Goal: Task Accomplishment & Management: Use online tool/utility

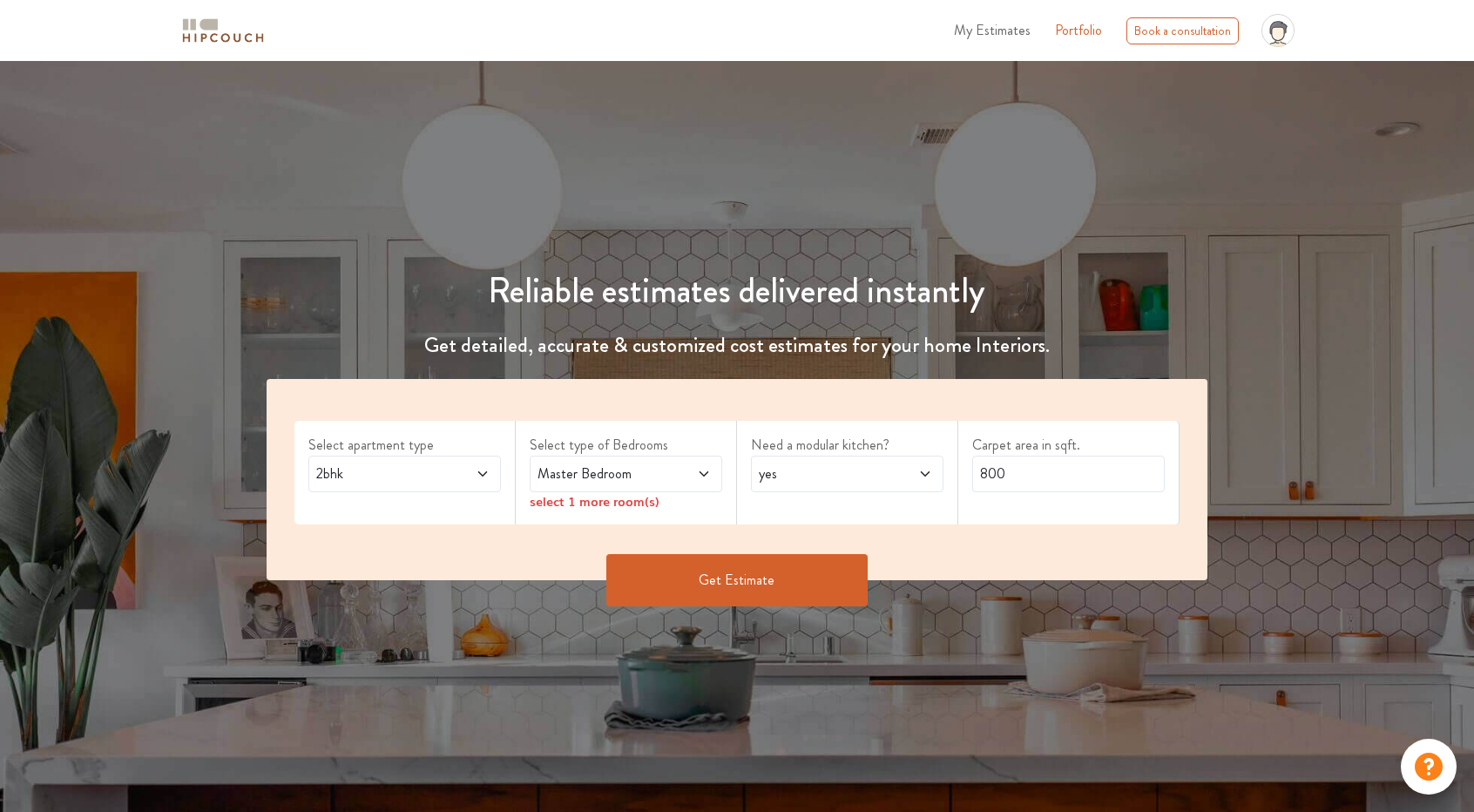
click at [660, 482] on span "Master Bedroom" at bounding box center [600, 474] width 132 height 20
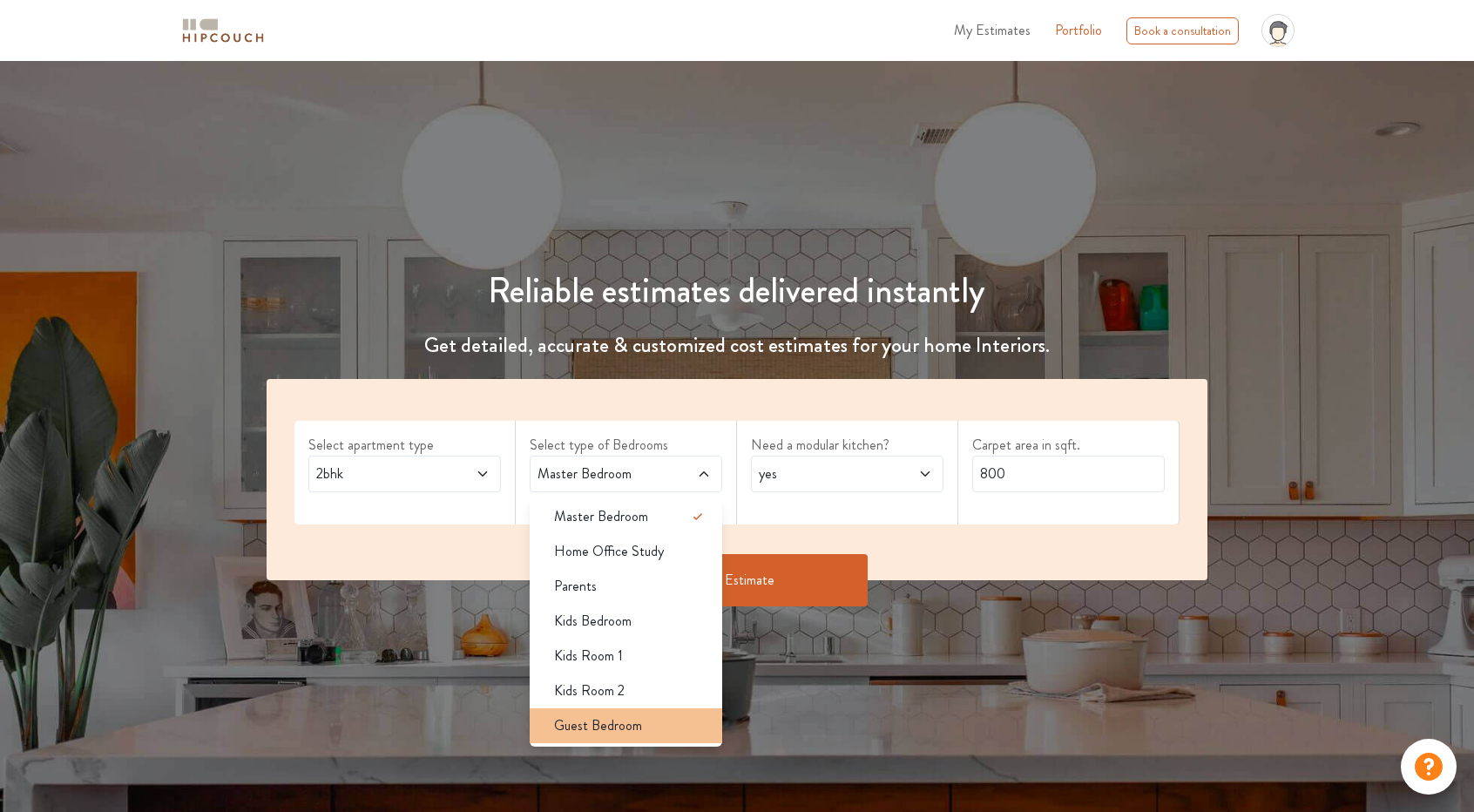
click at [644, 738] on li "Guest Bedroom" at bounding box center [625, 725] width 192 height 34
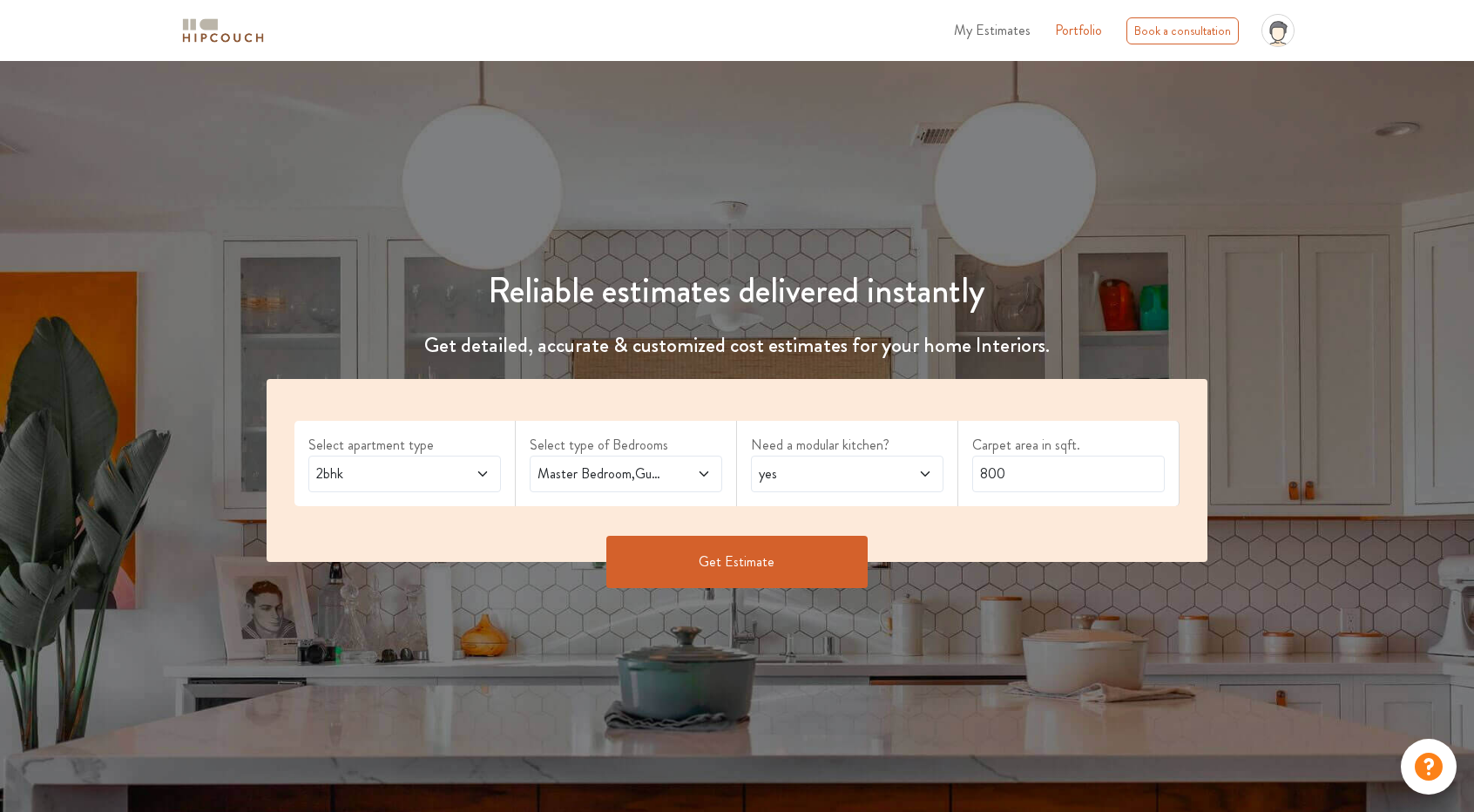
click at [703, 479] on icon at bounding box center [704, 473] width 14 height 14
click at [1117, 460] on input "800" at bounding box center [1068, 473] width 192 height 36
drag, startPoint x: 954, startPoint y: 493, endPoint x: 886, endPoint y: 493, distance: 68.0
click at [886, 493] on div "Select apartment type 2bhk Select type of Bedrooms Master Bedroom,Guest Bedroom…" at bounding box center [737, 470] width 941 height 183
type input "680"
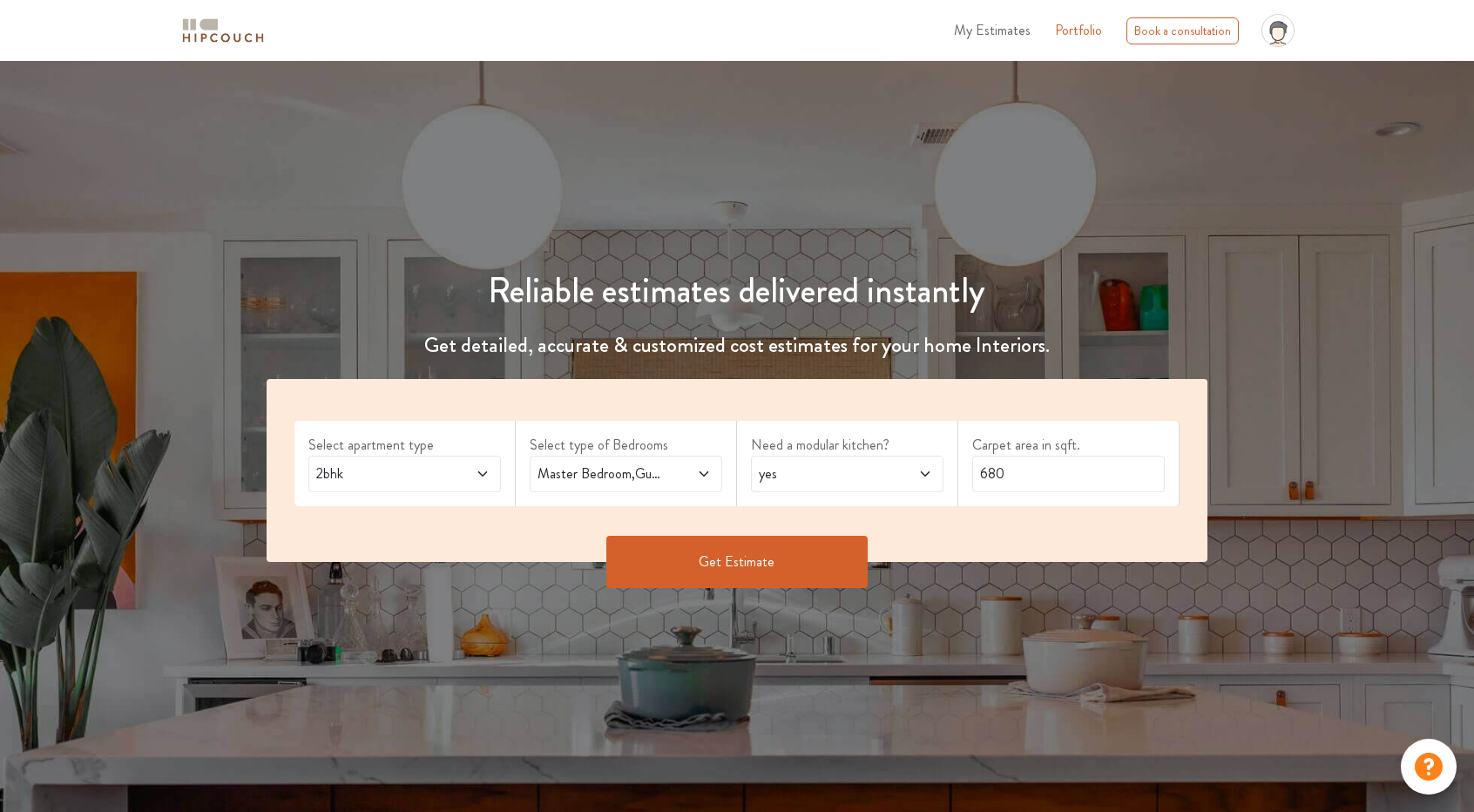
click at [903, 488] on div "yes" at bounding box center [847, 473] width 192 height 36
click at [895, 553] on div "no" at bounding box center [852, 551] width 182 height 20
click at [796, 566] on button "Get Estimate" at bounding box center [736, 561] width 261 height 52
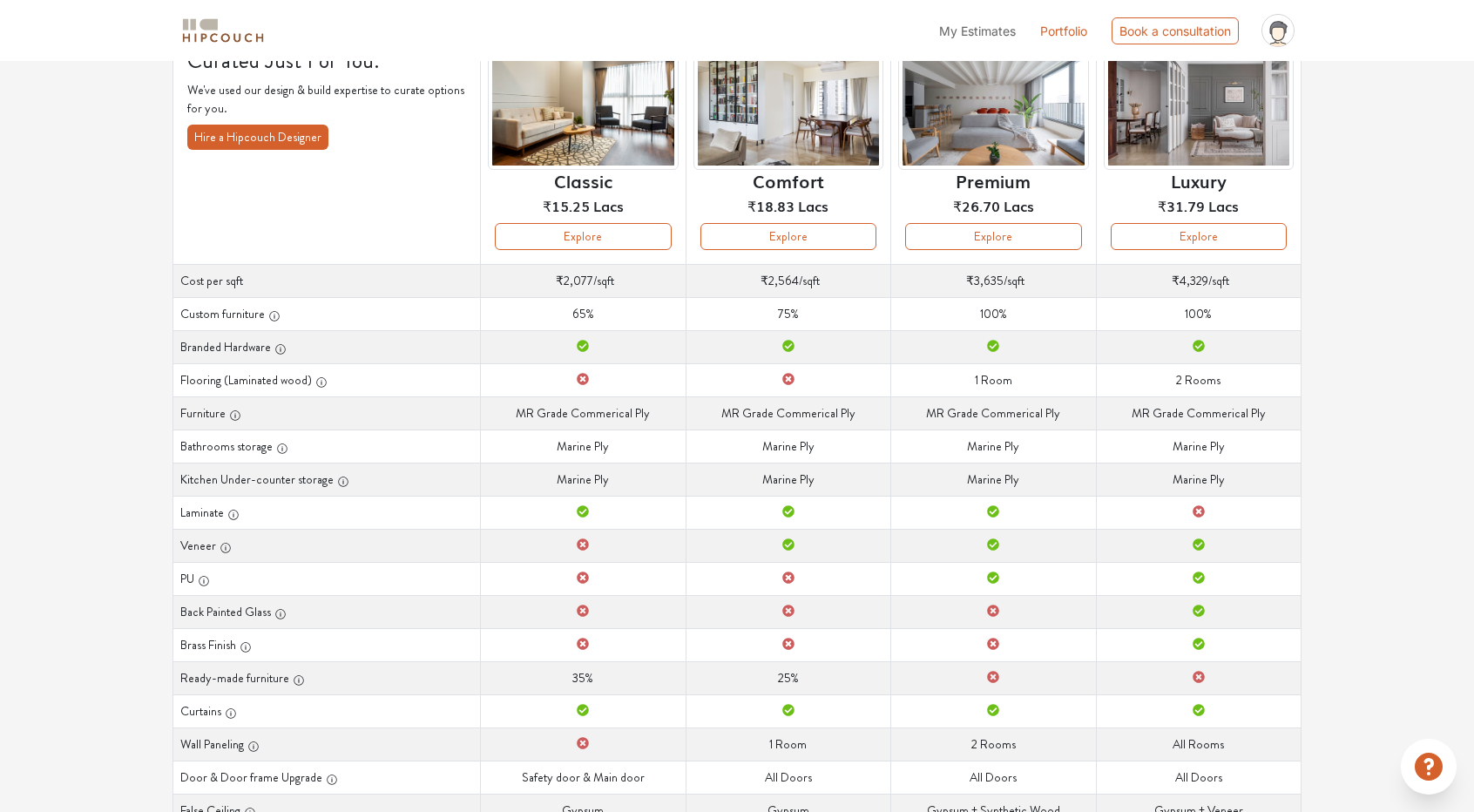
scroll to position [199, 0]
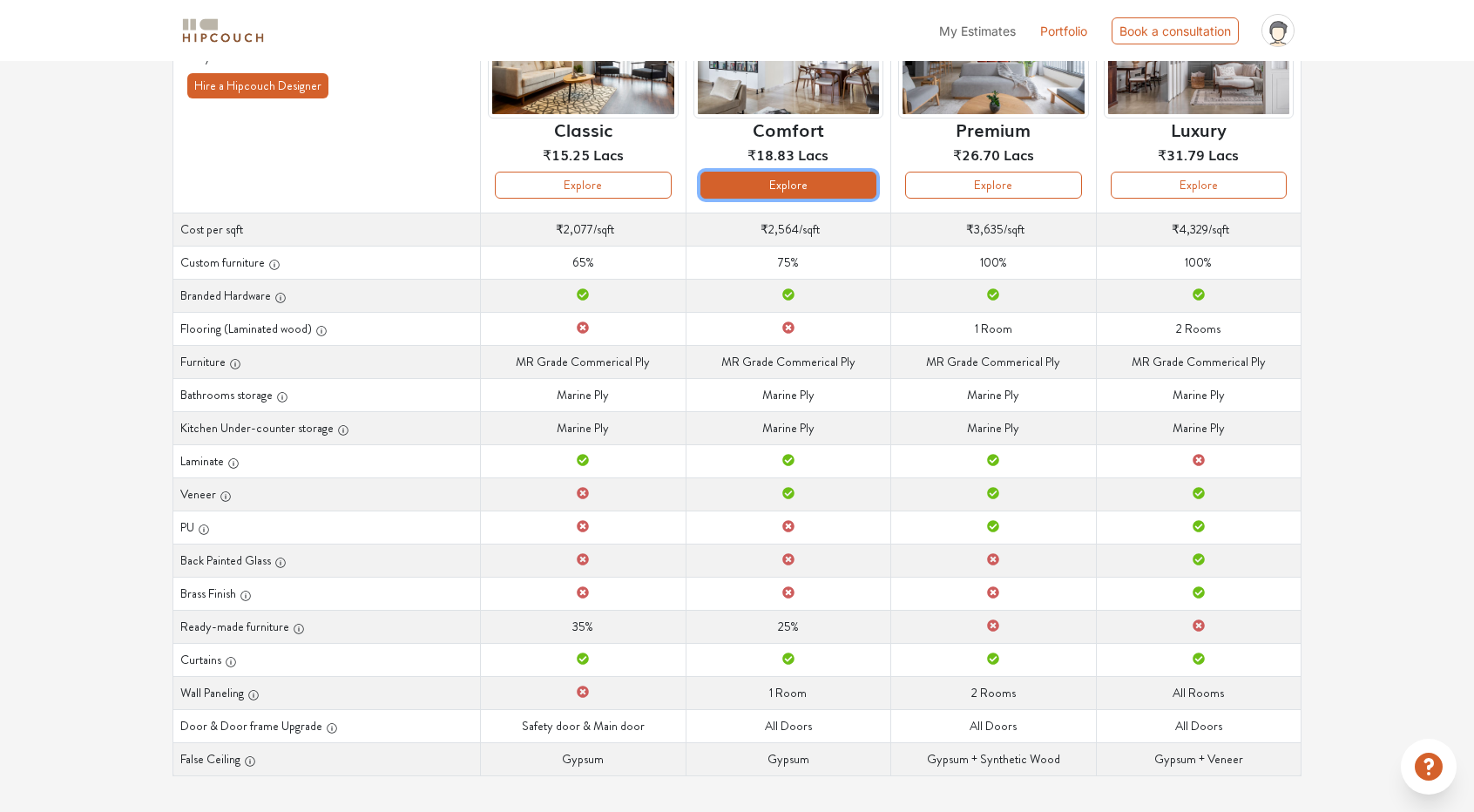
click at [785, 184] on button "Explore" at bounding box center [788, 185] width 176 height 27
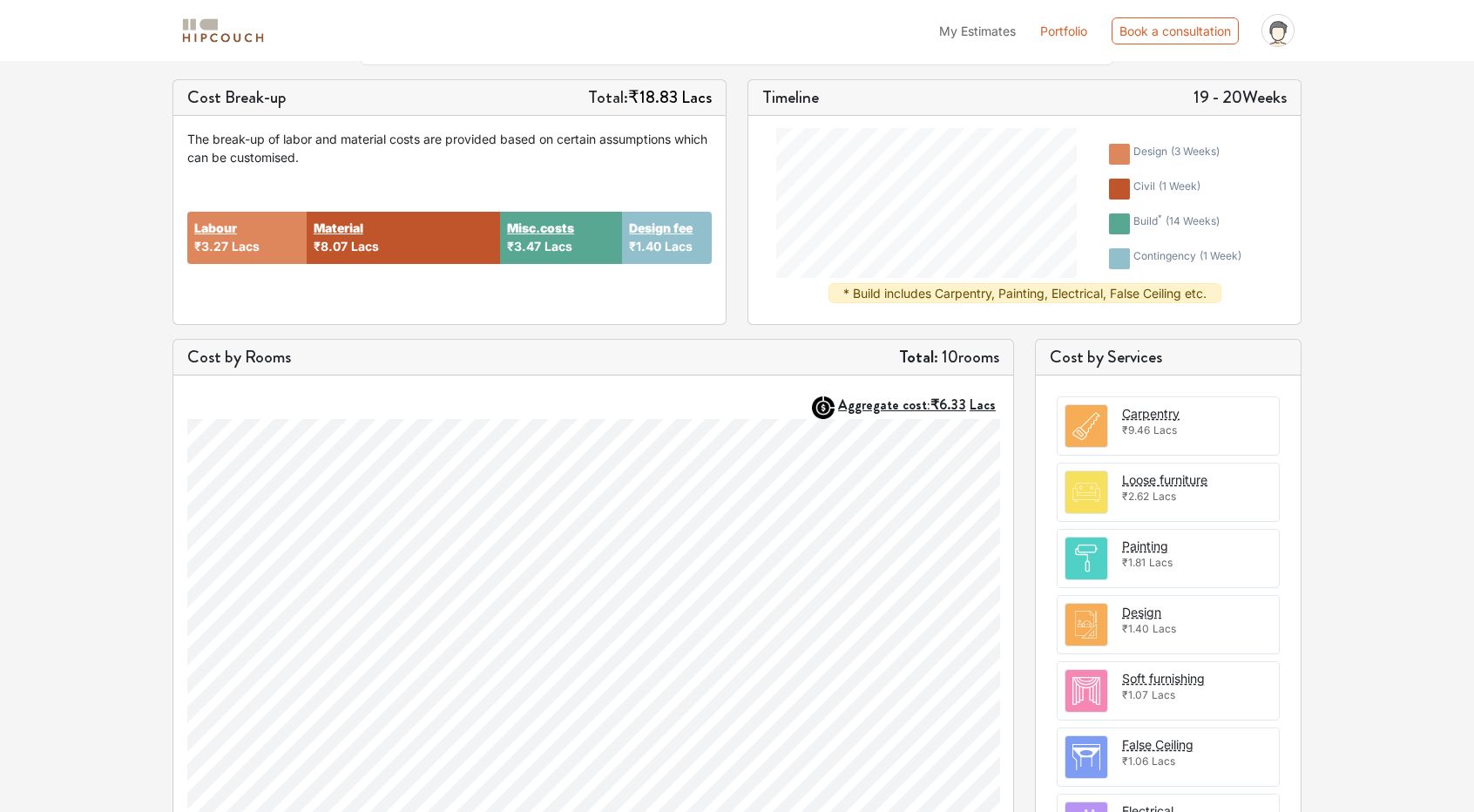
scroll to position [216, 0]
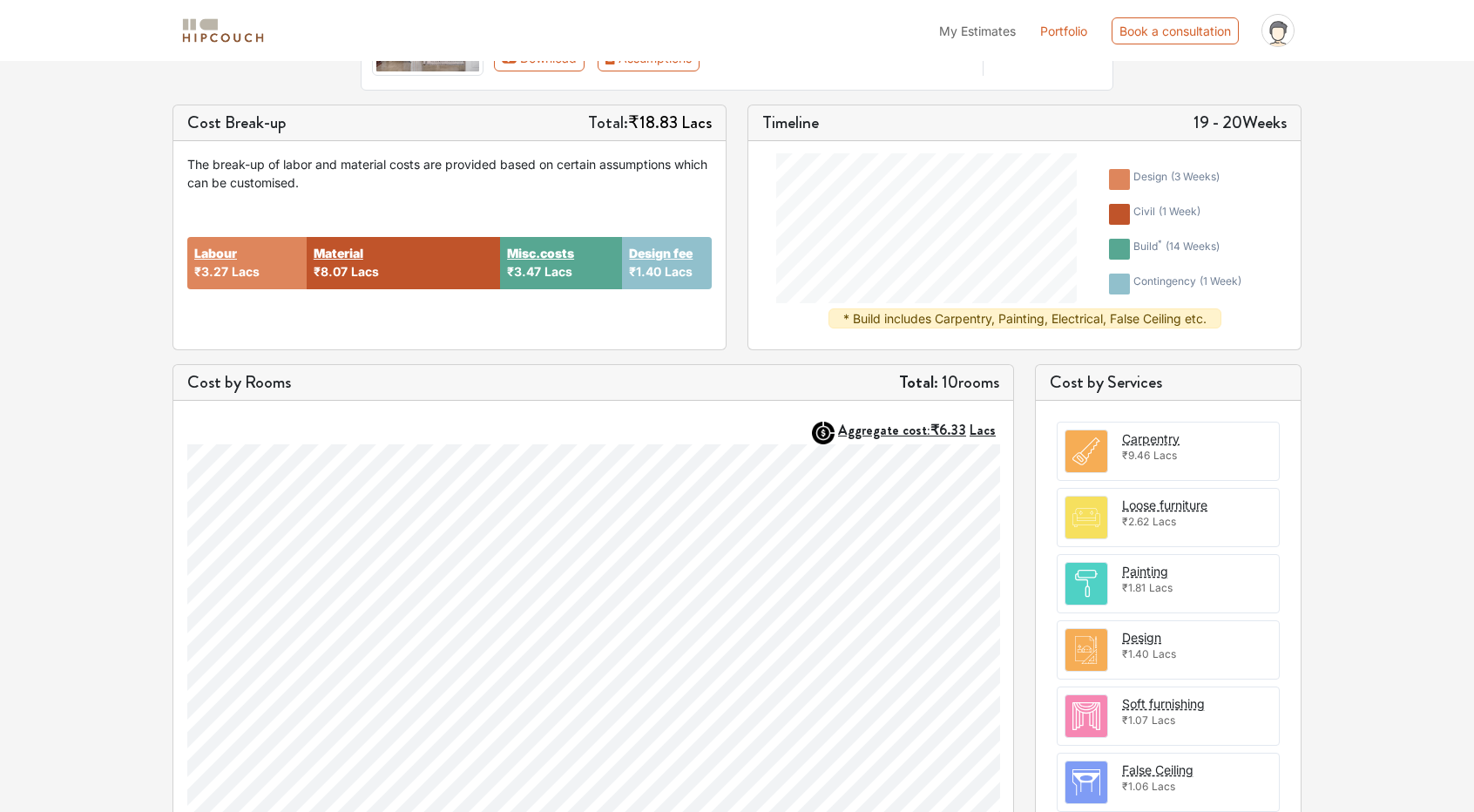
click at [1202, 584] on div "Painting ₹1.81 Lacs" at bounding box center [1168, 583] width 223 height 59
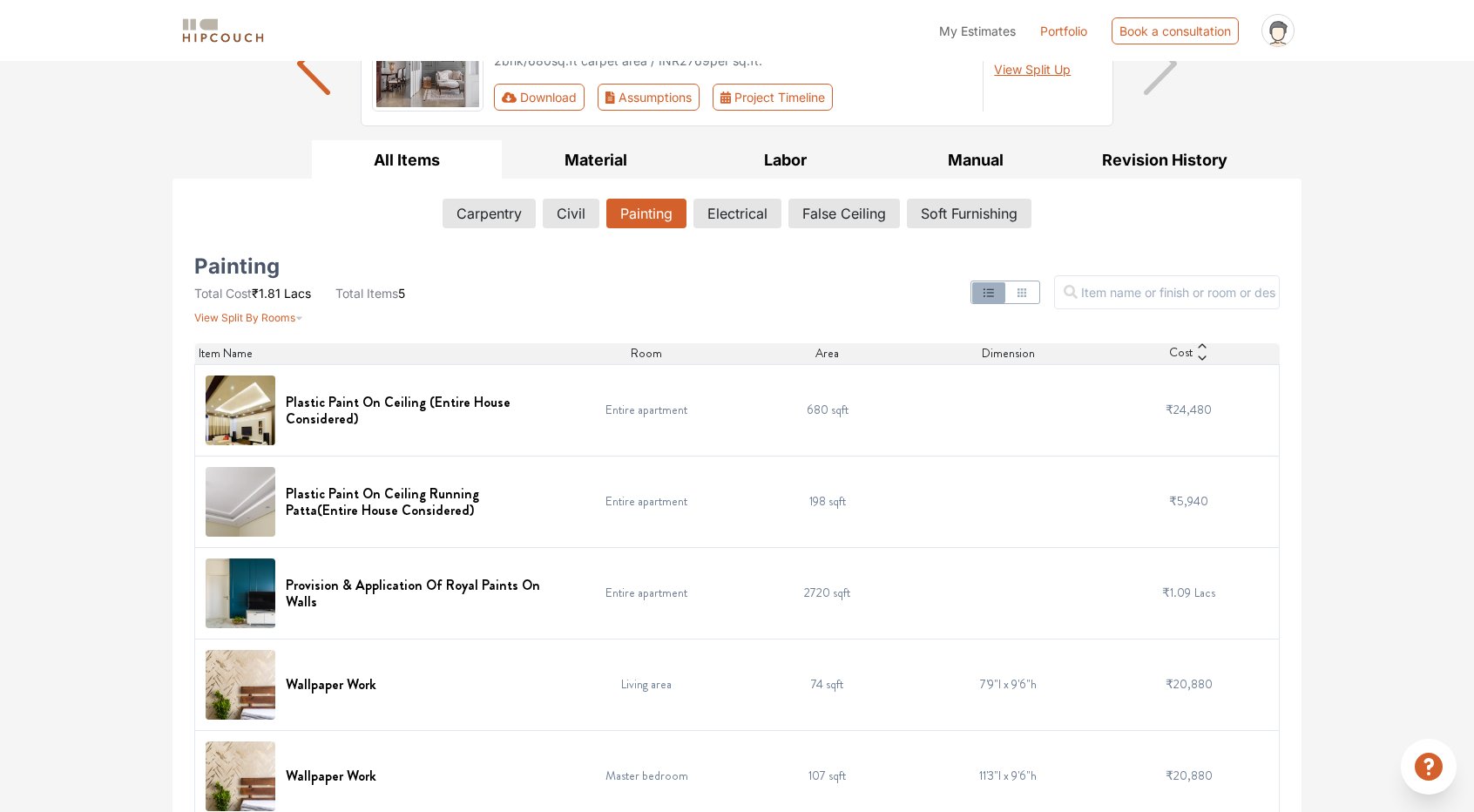
scroll to position [201, 0]
